Goal: Task Accomplishment & Management: Manage account settings

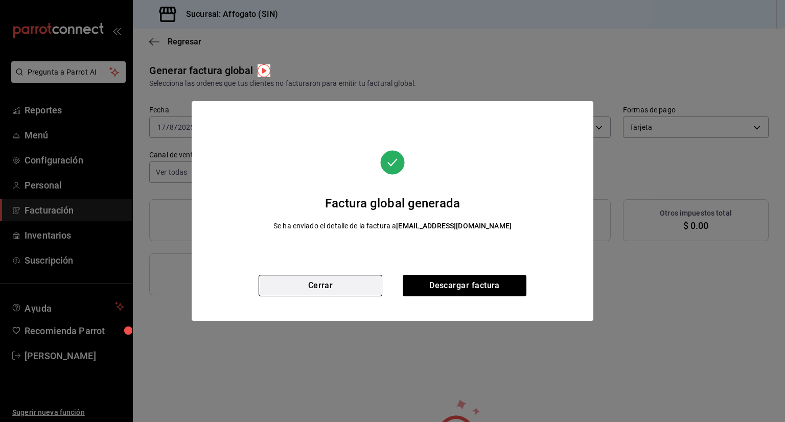
click at [323, 286] on button "Cerrar" at bounding box center [321, 285] width 124 height 21
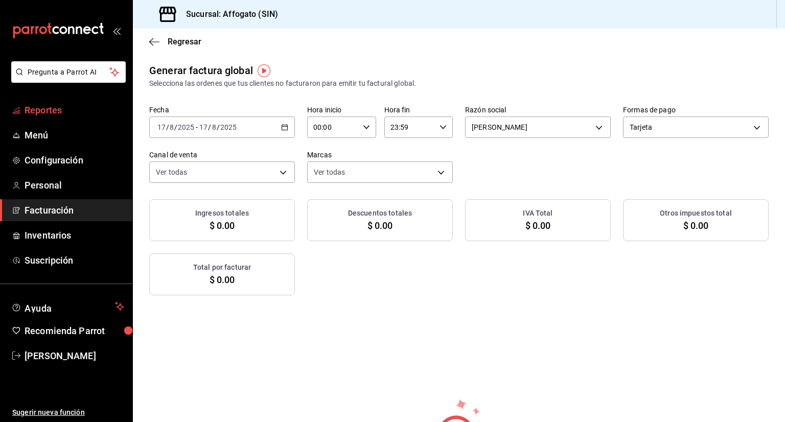
click at [65, 111] on span "Reportes" at bounding box center [75, 110] width 100 height 14
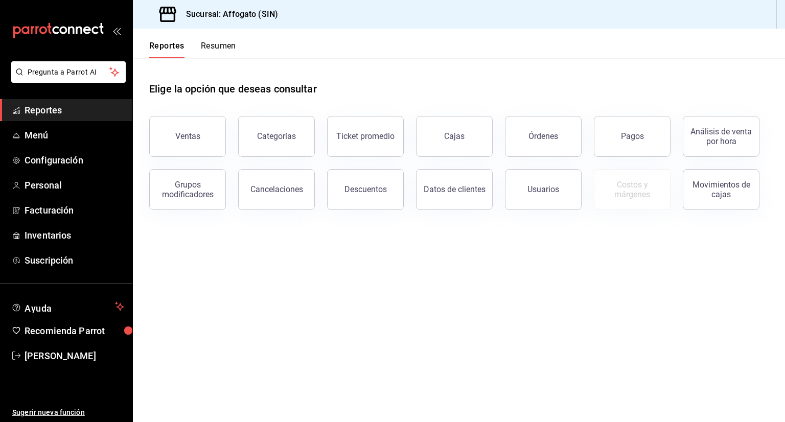
click at [226, 48] on button "Resumen" at bounding box center [218, 49] width 35 height 17
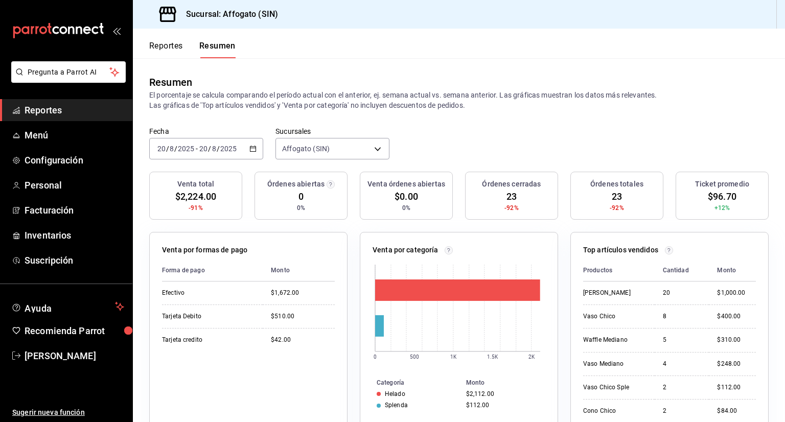
click at [255, 148] on icon "button" at bounding box center [253, 148] width 7 height 7
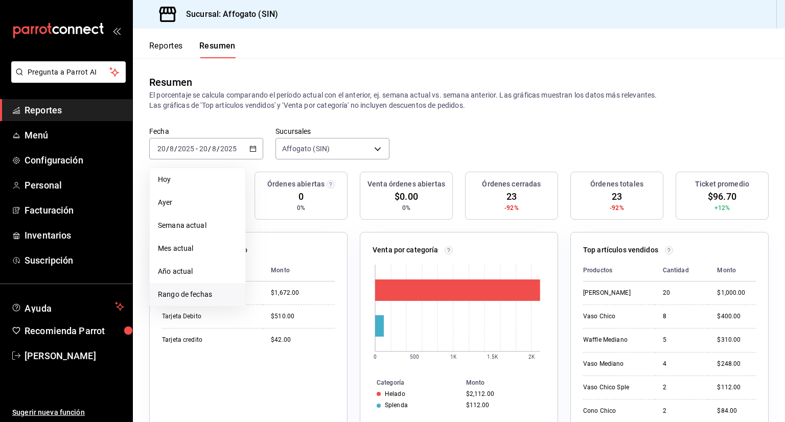
click at [207, 294] on span "Rango de fechas" at bounding box center [197, 294] width 79 height 11
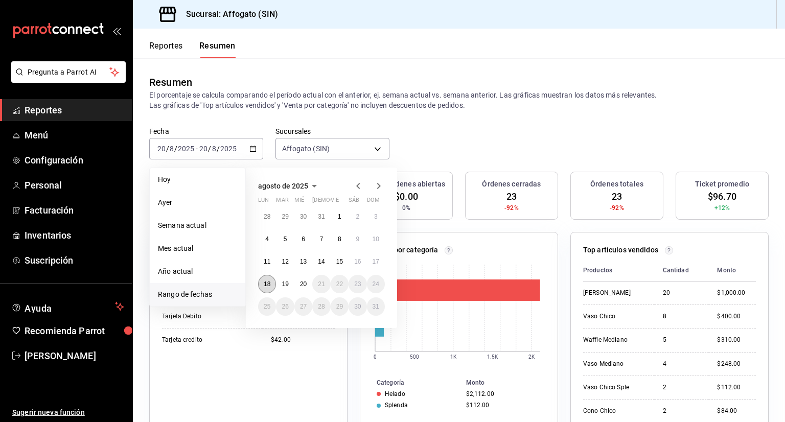
click at [268, 281] on abbr "18" at bounding box center [267, 284] width 7 height 7
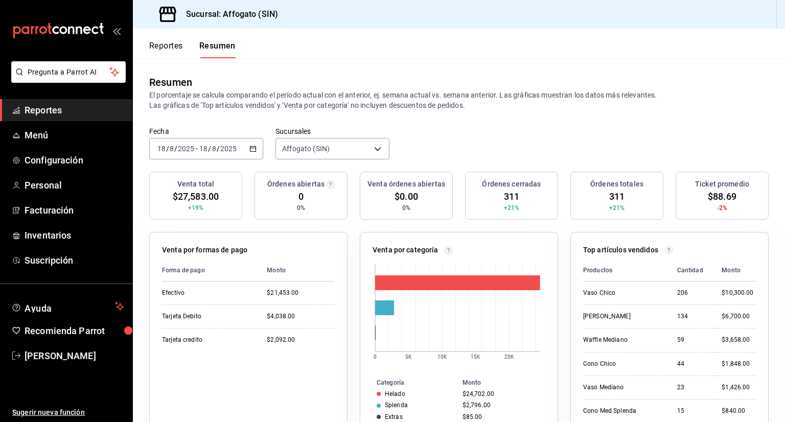
click at [253, 151] on \(Stroke\) "button" at bounding box center [253, 149] width 6 height 6
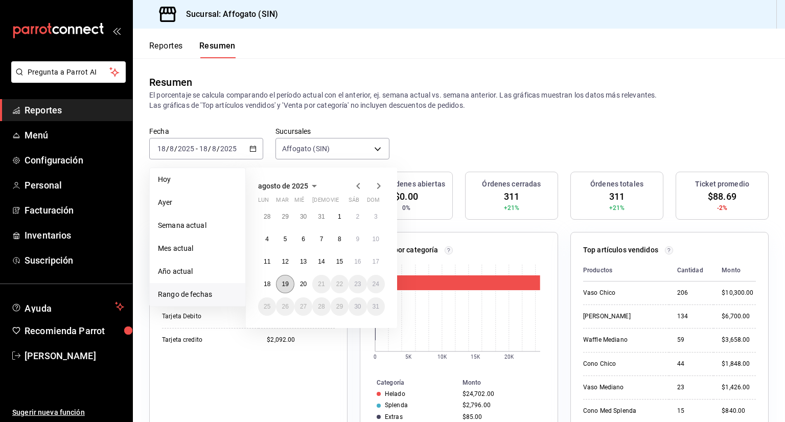
click at [284, 282] on abbr "19" at bounding box center [285, 284] width 7 height 7
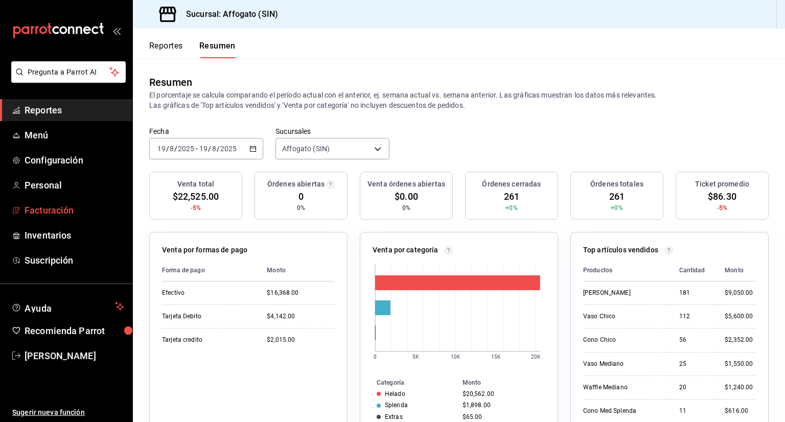
click at [72, 210] on span "Facturación" at bounding box center [75, 210] width 100 height 14
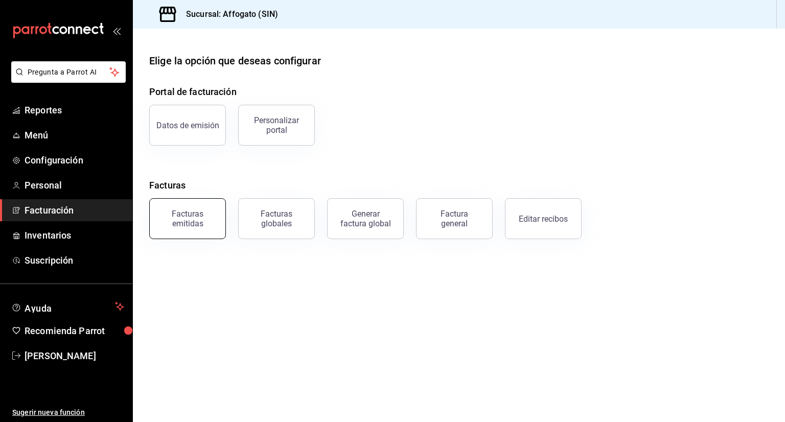
click at [184, 217] on div "Facturas emitidas" at bounding box center [187, 218] width 63 height 19
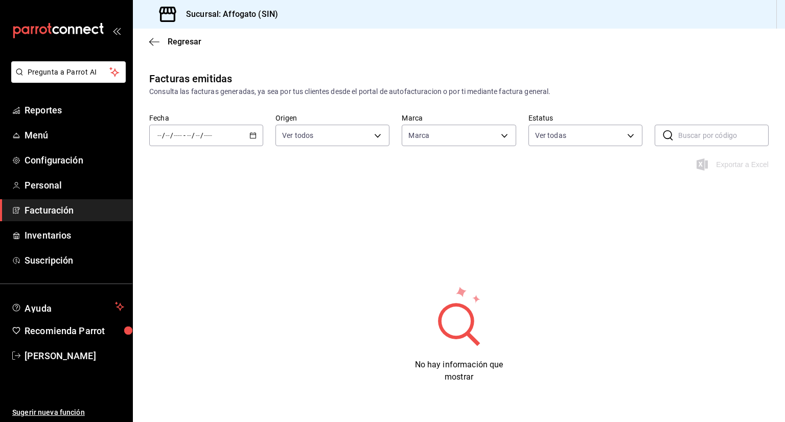
type input "bbc168be-d95f-4a83-8cf4-7438ee6b39ac"
click at [252, 130] on div "/ / - / /" at bounding box center [206, 135] width 114 height 21
click at [195, 239] on span "Mes actual" at bounding box center [197, 235] width 79 height 11
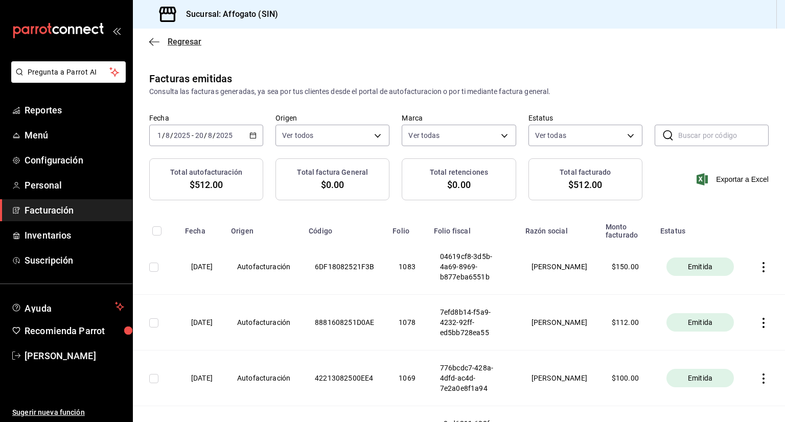
click at [151, 40] on icon "button" at bounding box center [151, 42] width 4 height 8
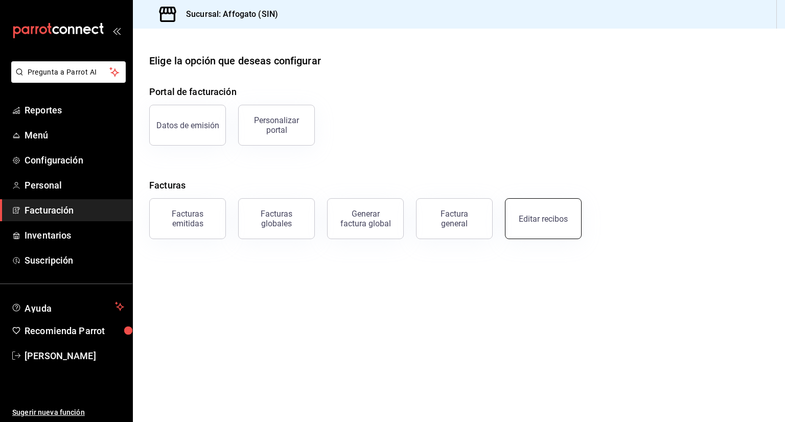
click at [532, 221] on div "Editar recibos" at bounding box center [543, 219] width 49 height 10
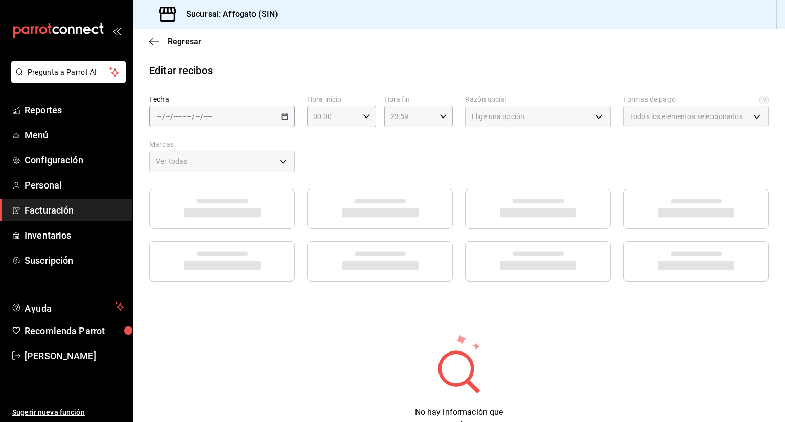
type input "1db67f47-450b-4ae6-8e35-7ef6388c7fc5"
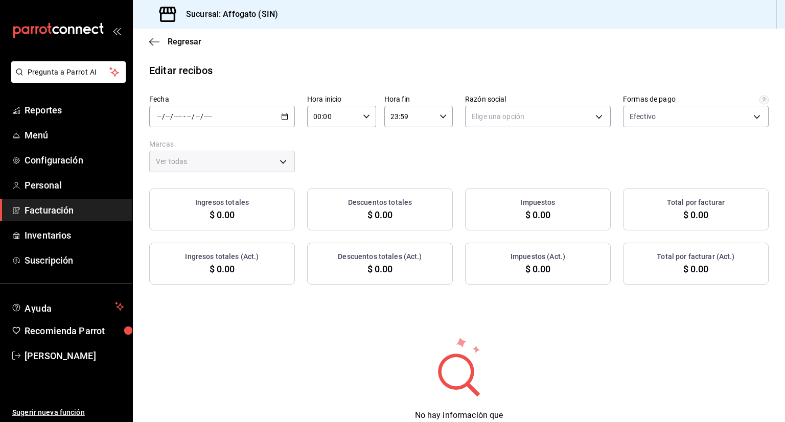
click at [278, 115] on div "/ / - / /" at bounding box center [222, 116] width 146 height 21
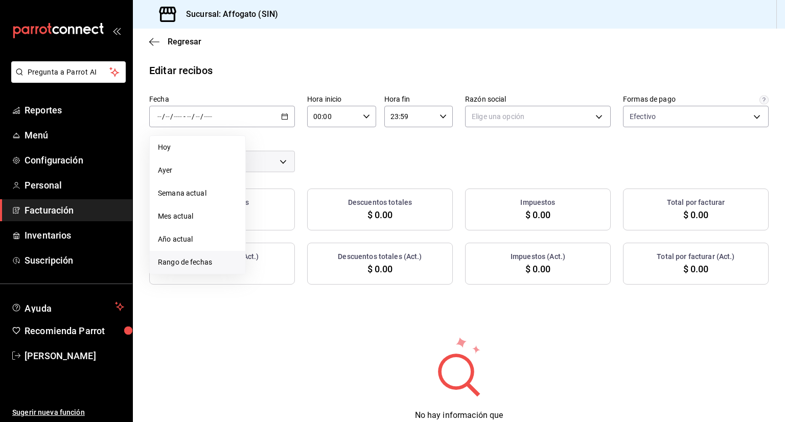
click at [200, 260] on span "Rango de fechas" at bounding box center [197, 262] width 79 height 11
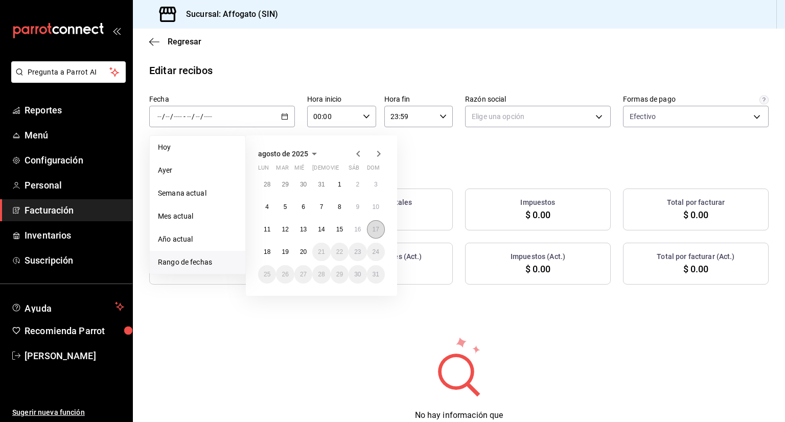
click at [375, 229] on abbr "17" at bounding box center [376, 229] width 7 height 7
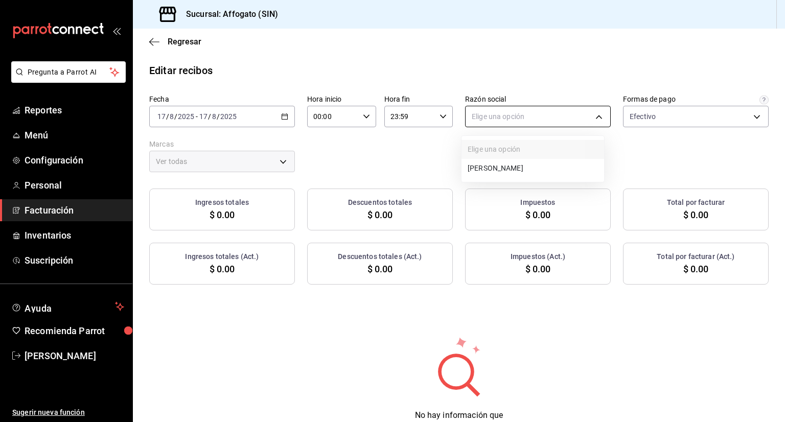
click at [594, 112] on body "Pregunta a Parrot AI Reportes Menú Configuración Personal Facturación Inventari…" at bounding box center [392, 211] width 785 height 422
click at [551, 167] on li "[PERSON_NAME]" at bounding box center [533, 168] width 143 height 19
type input "75c015e8-5138-4c17-886d-1abe1406d2d4"
type input "bbc168be-d95f-4a83-8cf4-7438ee6b39ac"
click at [284, 118] on icon "button" at bounding box center [284, 116] width 7 height 7
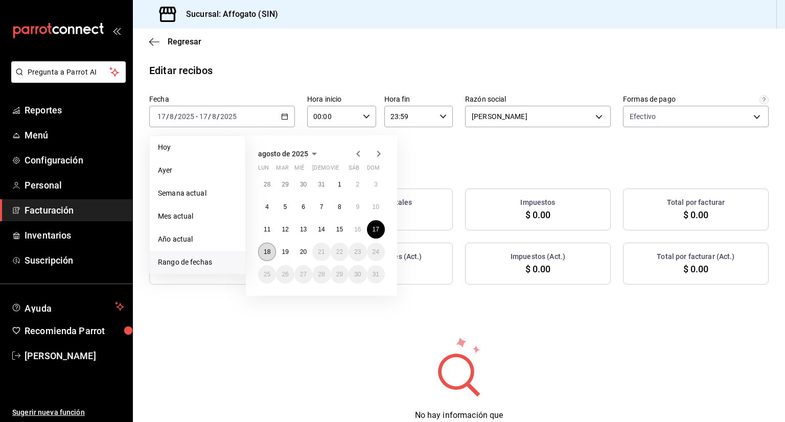
click at [266, 252] on abbr "18" at bounding box center [267, 251] width 7 height 7
